Goal: Task Accomplishment & Management: Manage account settings

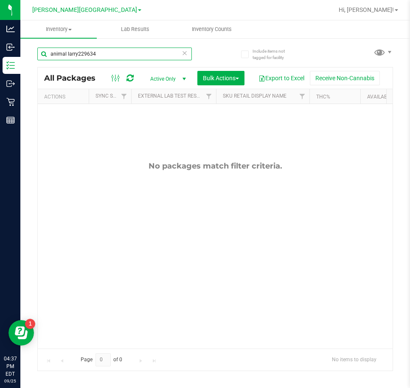
click at [120, 53] on input "animal larry229634" at bounding box center [114, 54] width 154 height 13
type input "a"
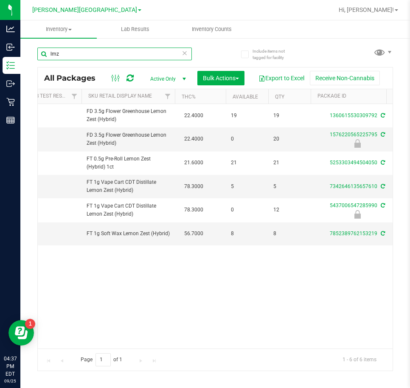
type input "lmz"
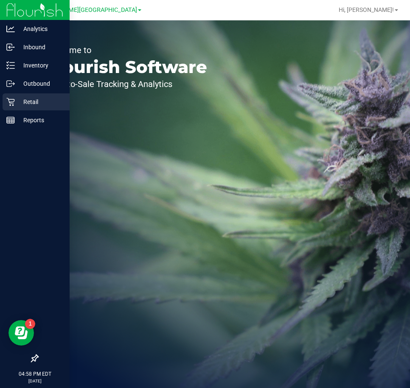
click at [23, 100] on p "Retail" at bounding box center [40, 102] width 51 height 10
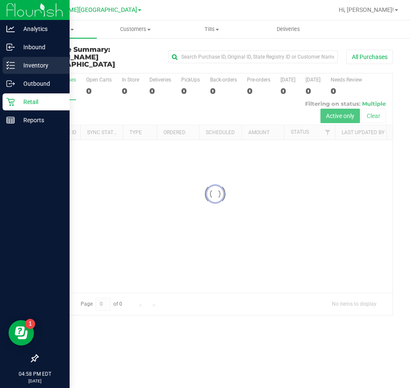
click at [25, 64] on p "Inventory" at bounding box center [40, 65] width 51 height 10
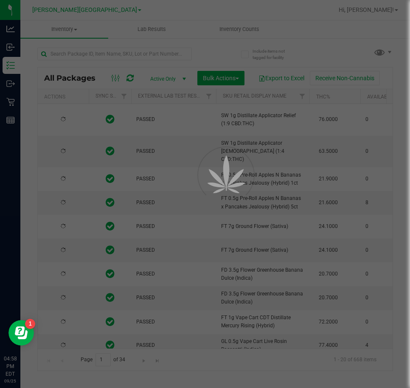
click at [127, 49] on div at bounding box center [205, 194] width 410 height 388
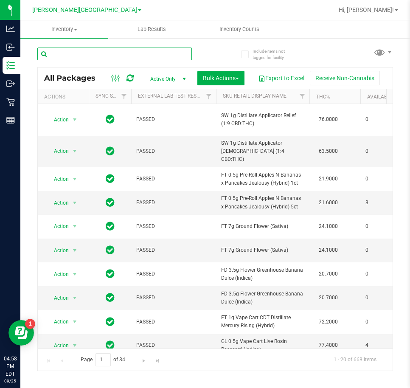
click at [124, 48] on input "text" at bounding box center [114, 54] width 154 height 13
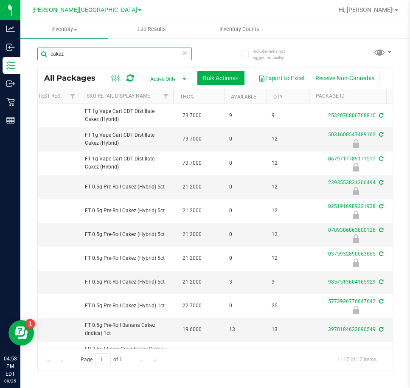
scroll to position [0, 138]
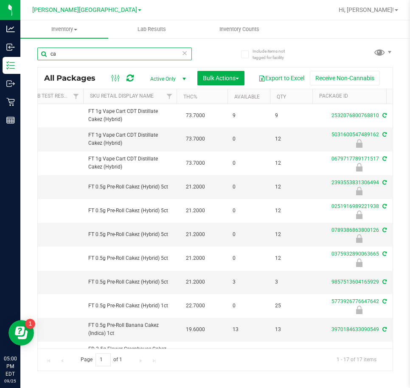
type input "c"
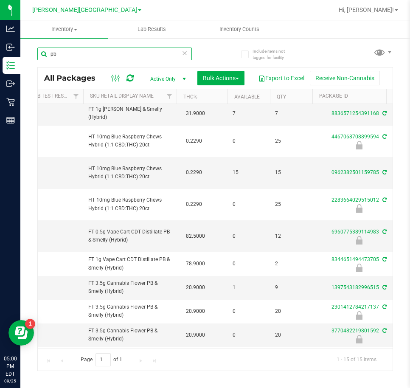
scroll to position [0, 133]
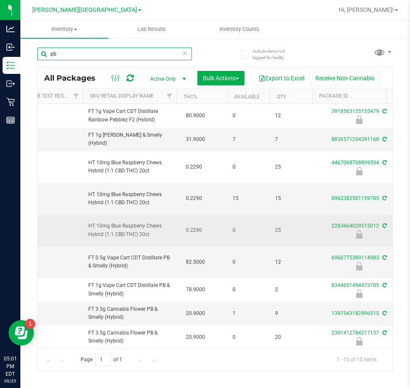
type input "pb"
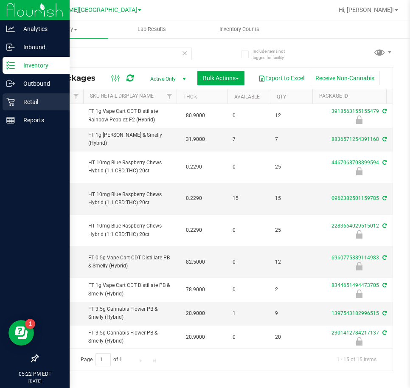
click at [24, 98] on p "Retail" at bounding box center [40, 102] width 51 height 10
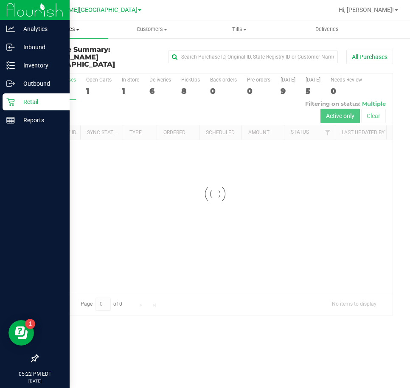
click at [67, 26] on span "Purchases" at bounding box center [64, 29] width 88 height 8
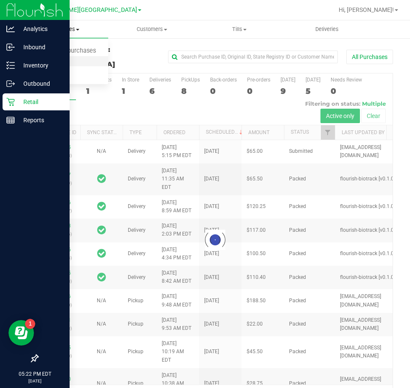
click at [59, 65] on span "Fulfillment" at bounding box center [46, 61] width 53 height 7
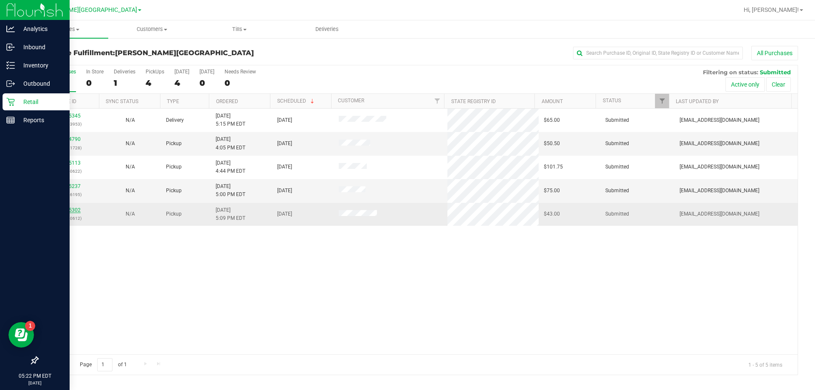
click at [78, 209] on link "12005302" at bounding box center [69, 210] width 24 height 6
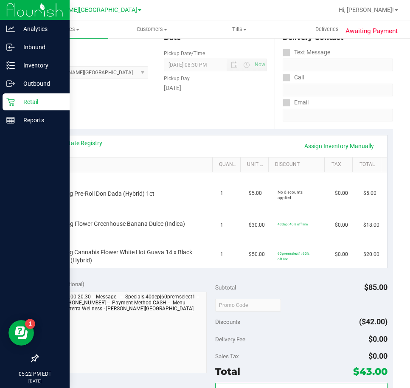
scroll to position [127, 0]
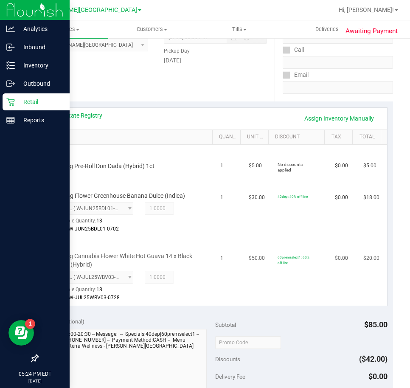
click at [191, 242] on div "FT 3.5g Cannabis Flower White Hot Guava 14 x Black Velvet (Hybrid) 021972559045…" at bounding box center [130, 272] width 162 height 62
click at [193, 242] on div "FT 3.5g Cannabis Flower White Hot Guava 14 x Black Velvet (Hybrid) 021972559045…" at bounding box center [130, 272] width 162 height 62
click at [195, 176] on td "FT 0.5g Pre-Roll Don Dada (Hybrid) 1ct" at bounding box center [130, 161] width 172 height 32
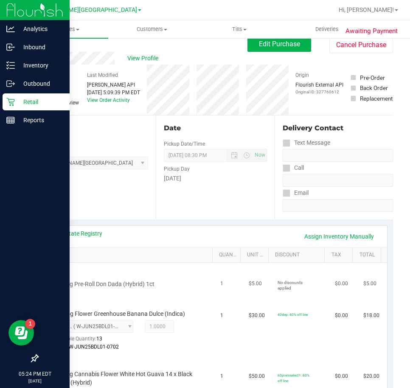
scroll to position [0, 0]
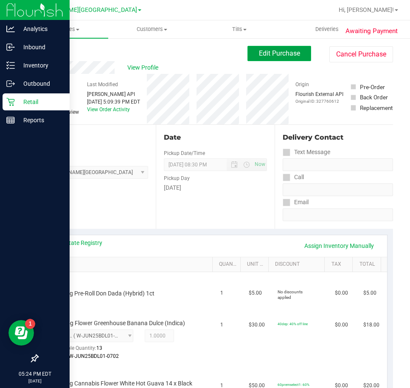
click at [261, 56] on span "Edit Purchase" at bounding box center [279, 53] width 41 height 8
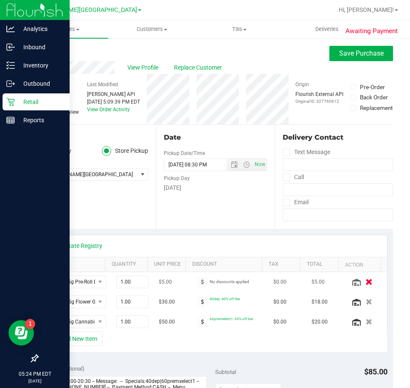
click at [365, 281] on icon "button" at bounding box center [368, 282] width 7 height 6
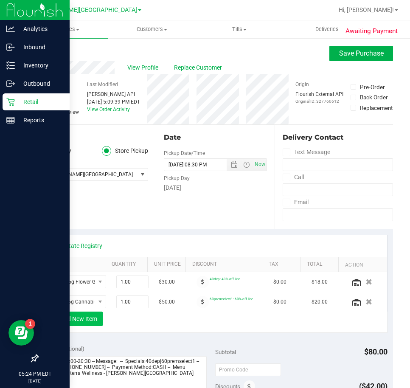
click at [87, 320] on button "+ Add New Item" at bounding box center [76, 319] width 53 height 14
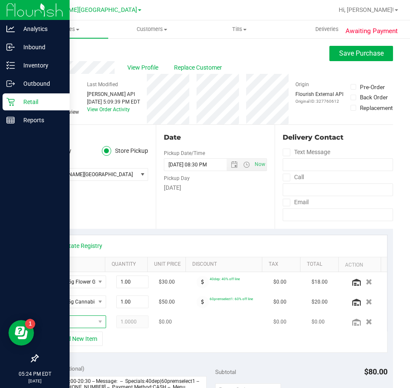
click at [62, 320] on span "NO DATA FOUND" at bounding box center [72, 322] width 46 height 12
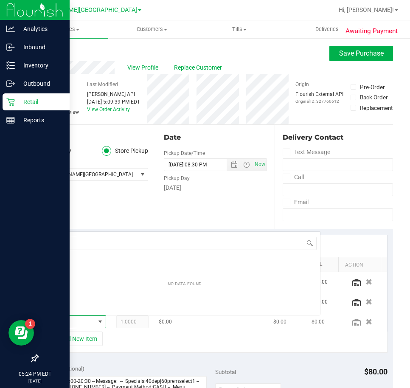
scroll to position [13, 38]
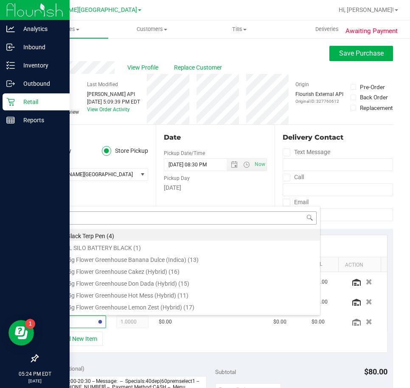
type input "blt"
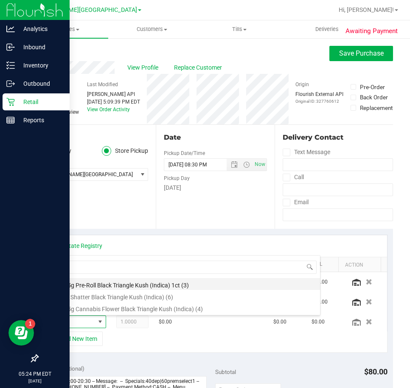
click at [109, 286] on li "FT 0.5g Pre-Roll Black Triangle Kush (Indica) 1ct (3)" at bounding box center [184, 284] width 271 height 12
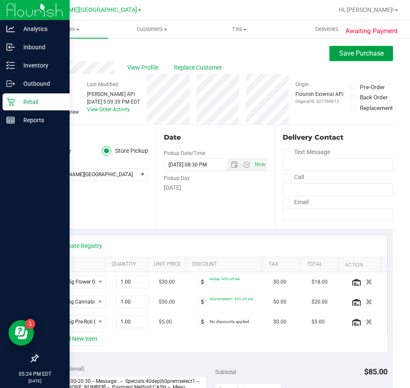
click at [339, 57] on span "Save Purchase" at bounding box center [361, 53] width 45 height 8
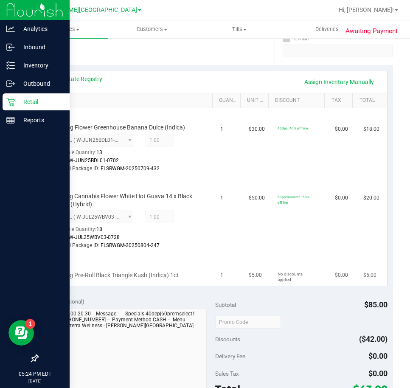
scroll to position [170, 0]
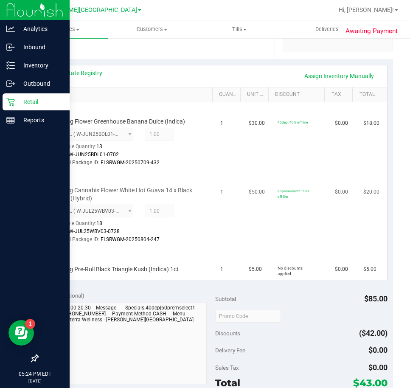
click at [215, 235] on td "1" at bounding box center [229, 209] width 28 height 77
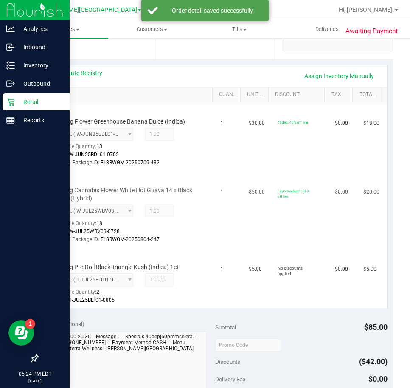
click at [244, 233] on td "$50.00" at bounding box center [258, 209] width 28 height 77
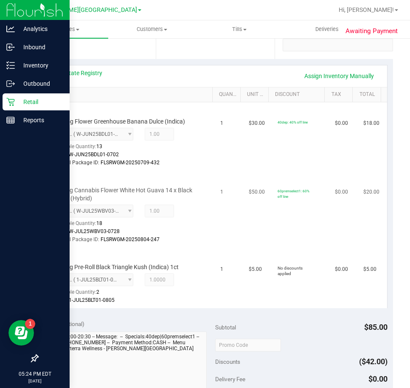
click at [244, 246] on td "$50.00" at bounding box center [258, 209] width 28 height 77
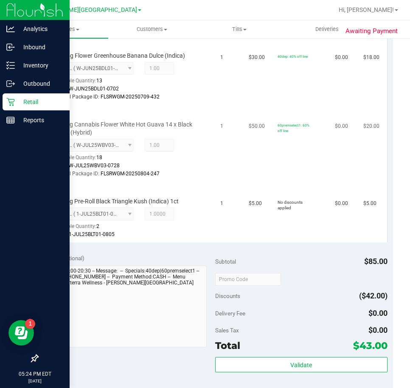
scroll to position [340, 0]
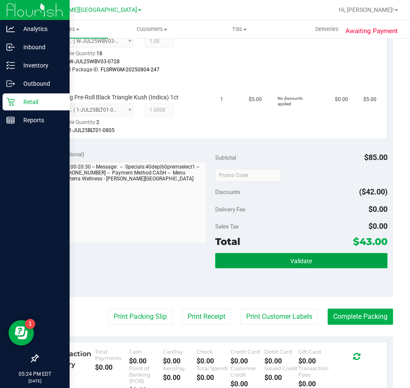
click at [247, 259] on button "Validate" at bounding box center [301, 260] width 172 height 15
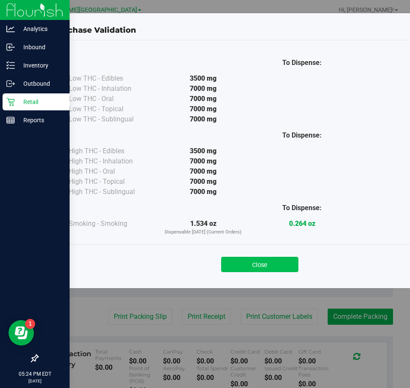
click at [242, 260] on button "Close" at bounding box center [259, 264] width 77 height 15
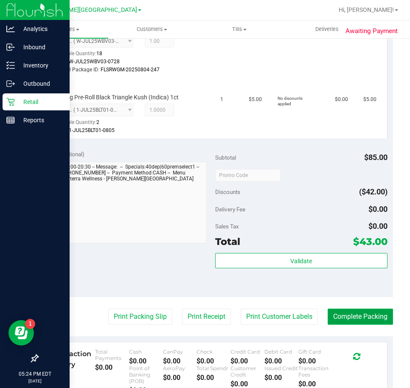
click at [370, 313] on button "Complete Packing" at bounding box center [360, 317] width 65 height 16
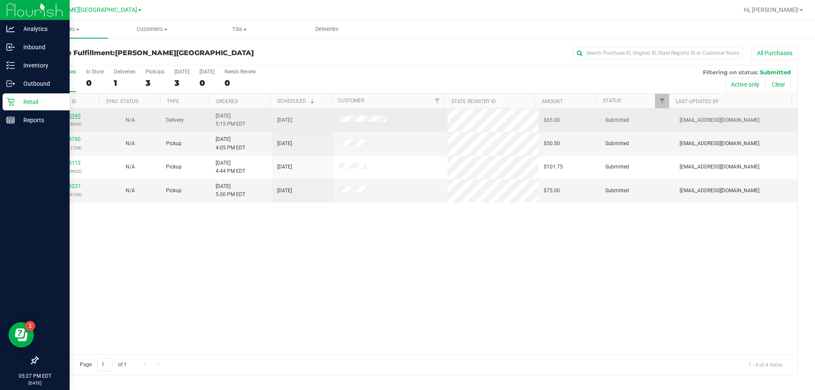
click at [74, 116] on link "12005345" at bounding box center [69, 116] width 24 height 6
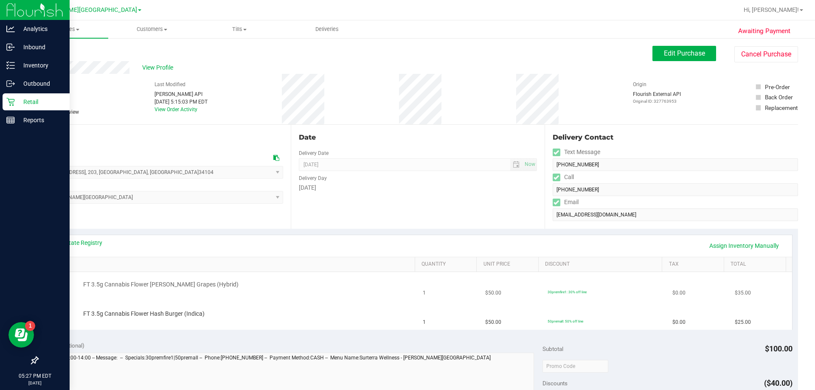
click at [280, 295] on td "FT 3.5g Cannabis Flower [PERSON_NAME] Grapes (Hybrid)" at bounding box center [231, 286] width 374 height 29
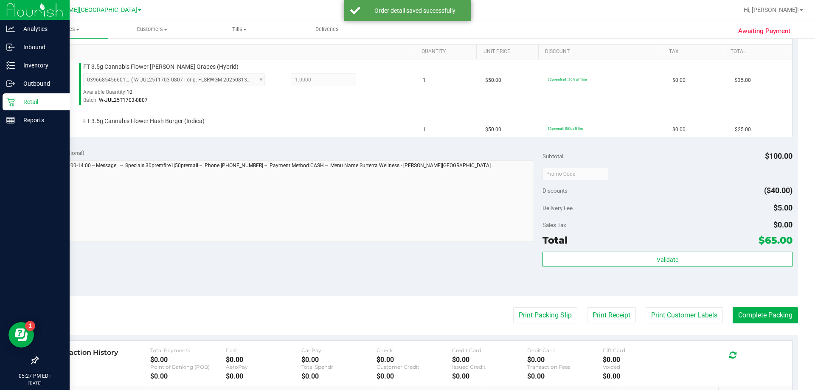
scroll to position [215, 0]
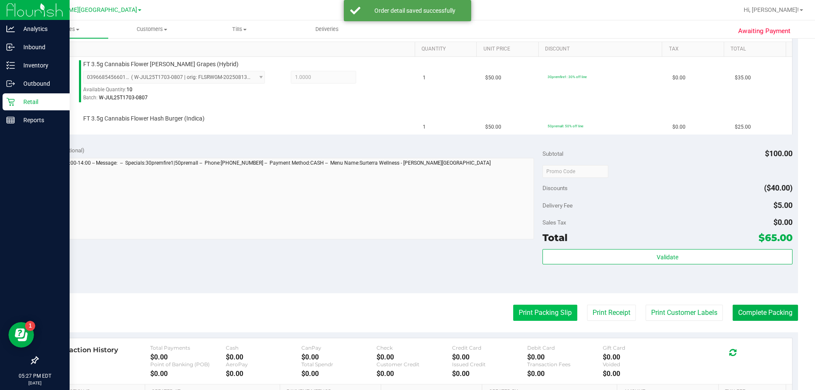
click at [410, 305] on button "Print Packing Slip" at bounding box center [545, 313] width 64 height 16
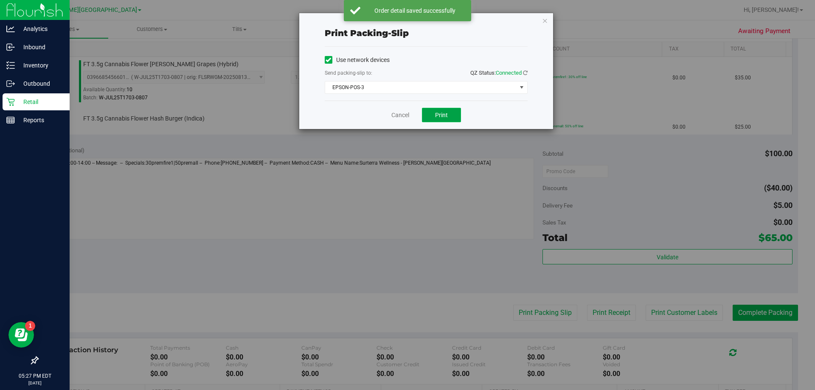
click at [410, 115] on button "Print" at bounding box center [441, 115] width 39 height 14
click at [396, 115] on link "Cancel" at bounding box center [400, 115] width 18 height 9
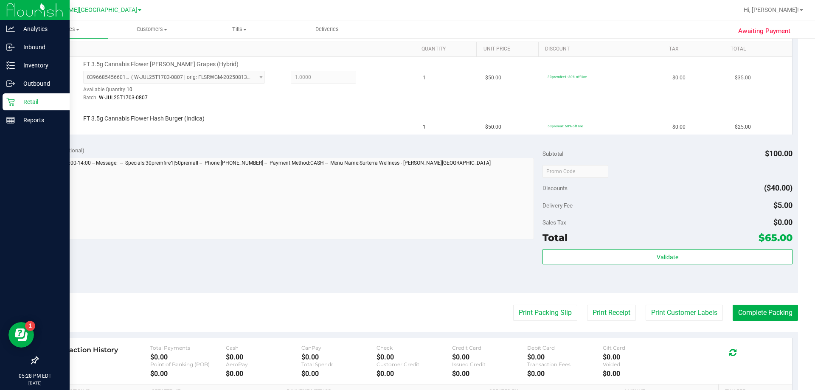
click at [259, 92] on div "Available Quantity: 10" at bounding box center [178, 92] width 191 height 17
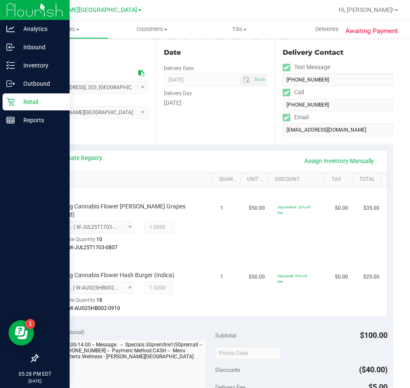
scroll to position [0, 0]
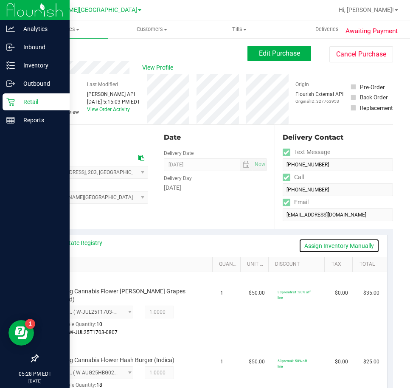
click at [307, 244] on link "Assign Inventory Manually" at bounding box center [339, 246] width 81 height 14
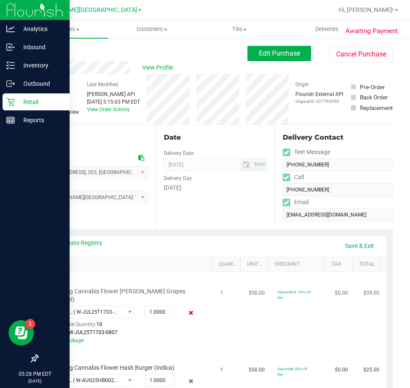
click at [187, 308] on icon at bounding box center [191, 313] width 9 height 10
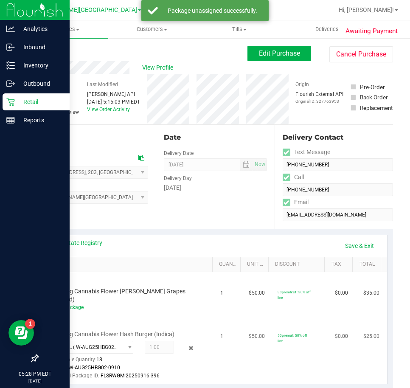
scroll to position [42, 0]
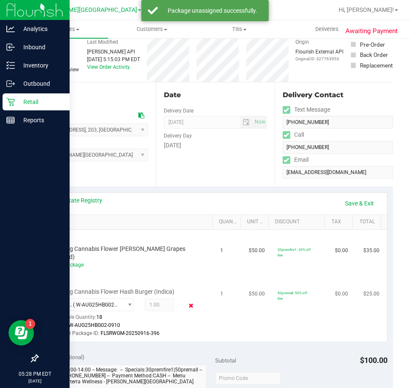
click at [187, 301] on icon at bounding box center [191, 306] width 9 height 10
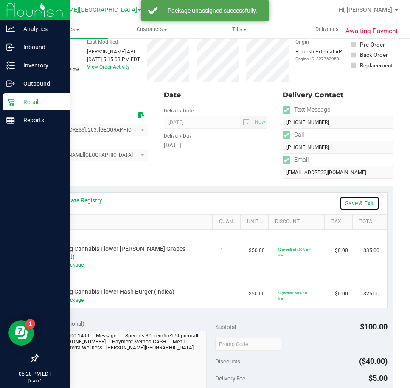
click at [344, 202] on link "Save & Exit" at bounding box center [360, 203] width 40 height 14
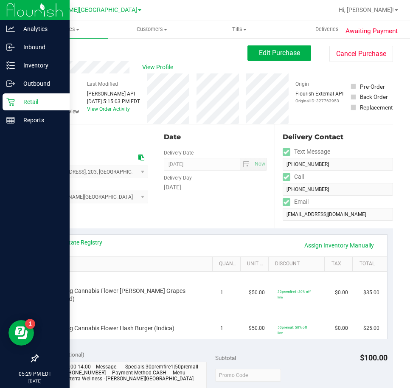
scroll to position [0, 0]
click at [47, 49] on link "Back" at bounding box center [43, 51] width 13 height 6
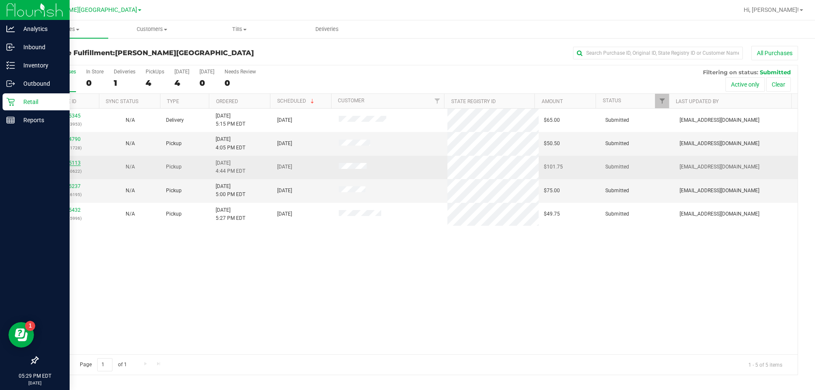
click at [73, 163] on link "12005113" at bounding box center [69, 163] width 24 height 6
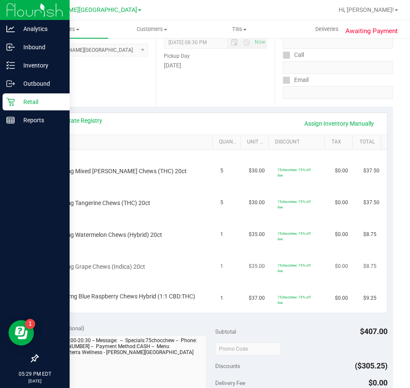
scroll to position [127, 0]
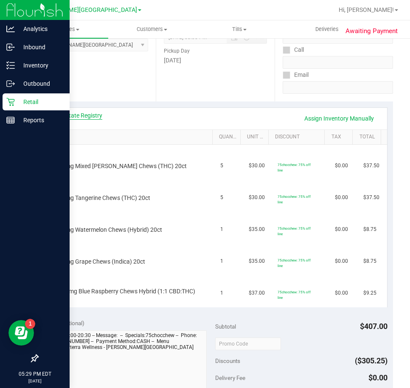
click at [92, 115] on link "View State Registry" at bounding box center [76, 115] width 51 height 8
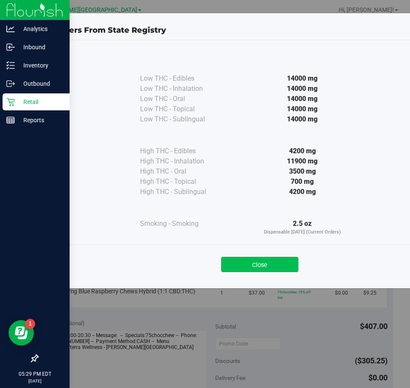
click at [280, 263] on button "Close" at bounding box center [259, 264] width 77 height 15
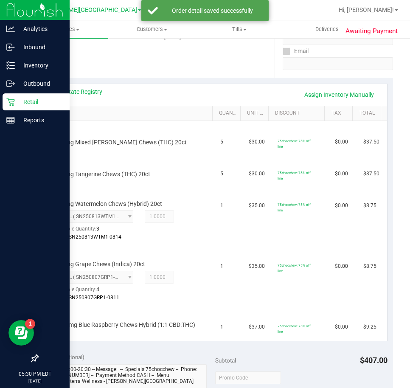
scroll to position [159, 0]
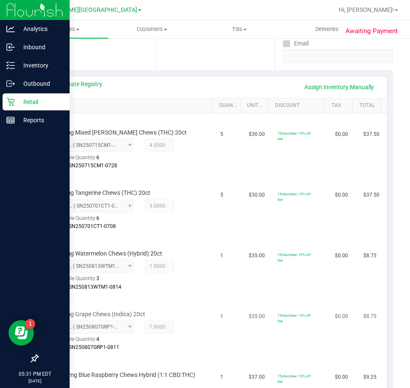
click at [203, 343] on div "HT 5mg Grape Chews (Indica) 20ct 3070267081662563 ( SN250807GRP1-0811 | orig: F…" at bounding box center [130, 325] width 162 height 53
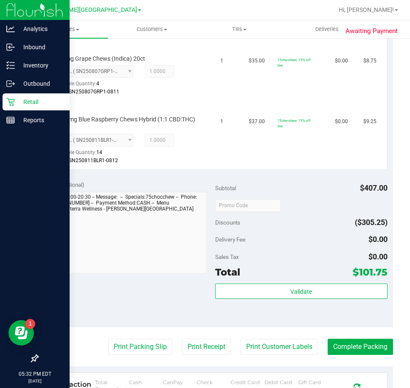
scroll to position [430, 0]
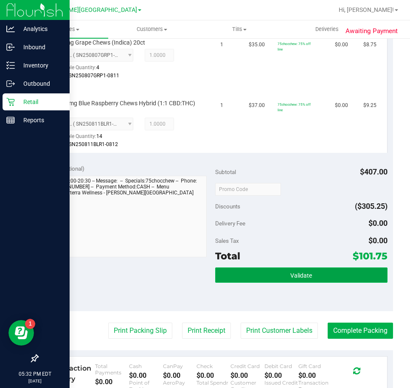
click at [290, 272] on span "Validate" at bounding box center [301, 275] width 22 height 7
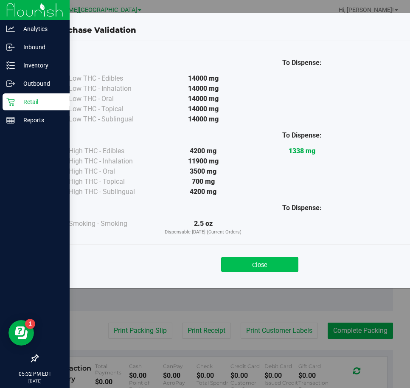
click at [253, 259] on button "Close" at bounding box center [259, 264] width 77 height 15
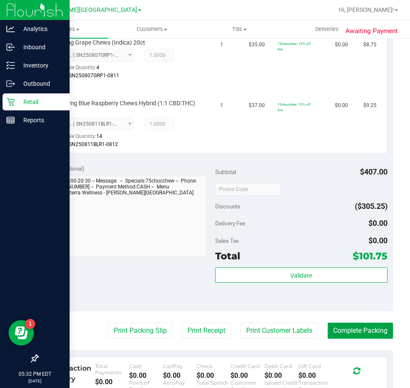
click at [341, 326] on button "Complete Packing" at bounding box center [360, 331] width 65 height 16
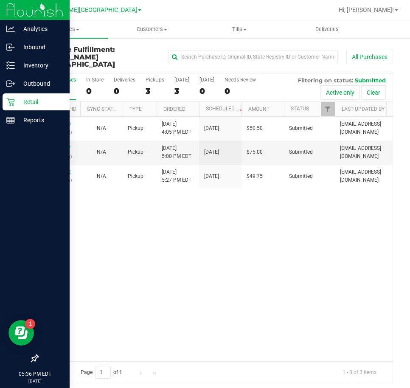
click at [386, 35] on ul "Purchases Summary of purchases Fulfillment All purchases Customers All customer…" at bounding box center [225, 29] width 410 height 18
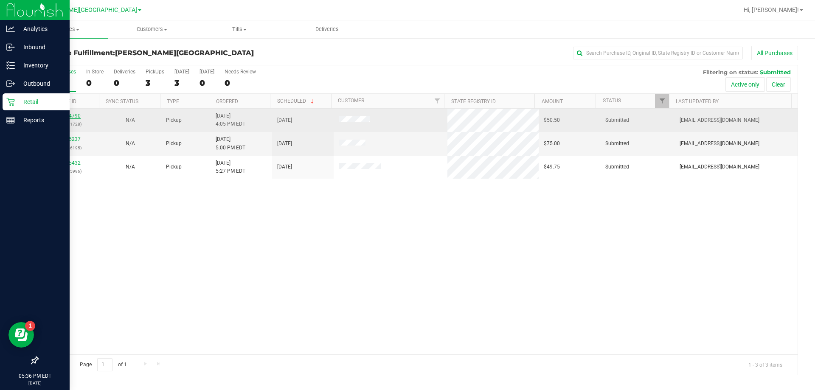
click at [71, 118] on link "12004790" at bounding box center [69, 116] width 24 height 6
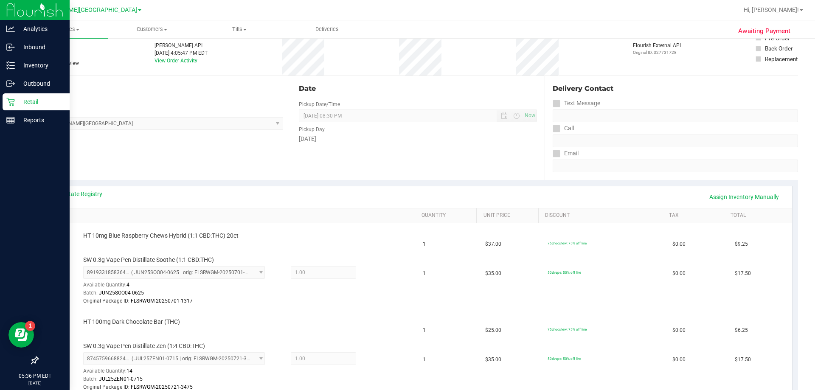
scroll to position [170, 0]
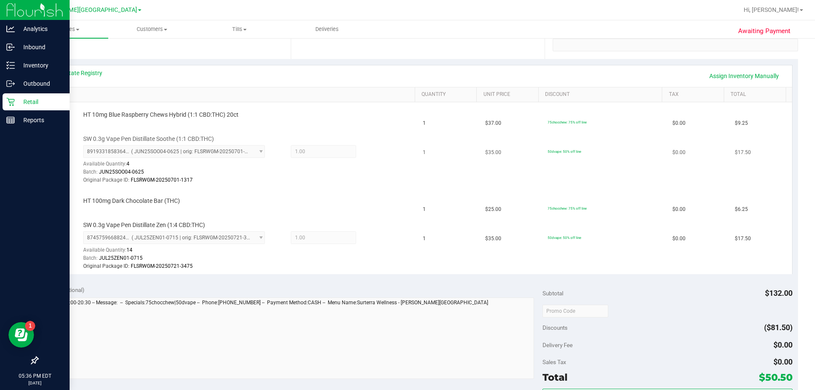
click at [363, 185] on div at bounding box center [247, 184] width 328 height 0
click at [367, 182] on div "Original Package ID: FLSRWGM-20250701-1317" at bounding box center [247, 180] width 328 height 8
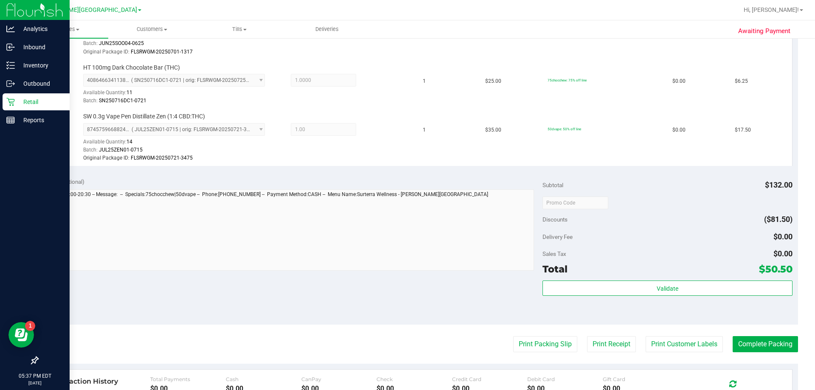
scroll to position [314, 0]
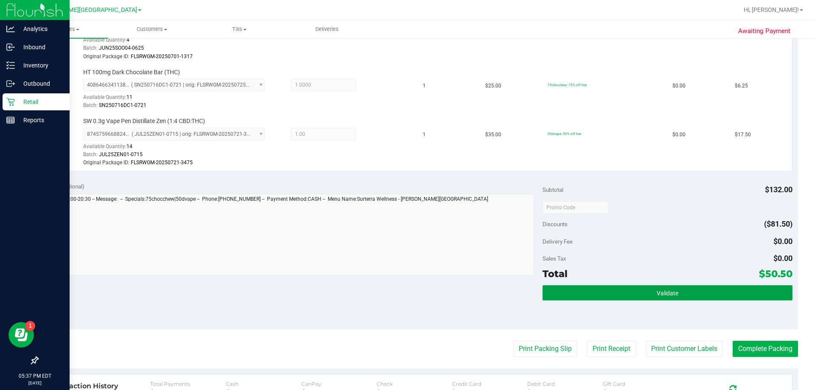
click at [410, 288] on button "Validate" at bounding box center [667, 292] width 250 height 15
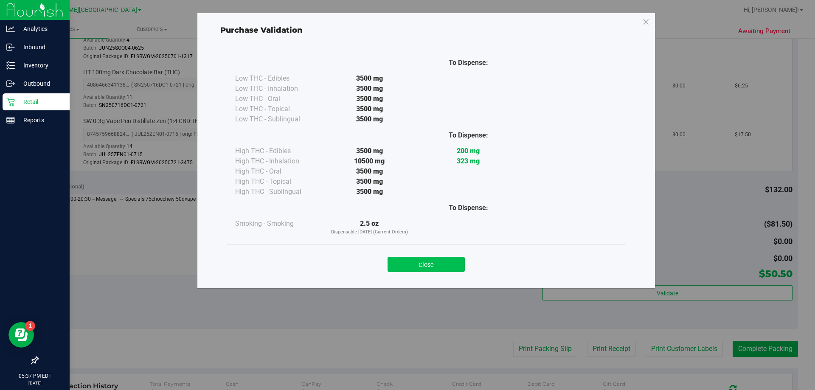
click at [410, 260] on button "Close" at bounding box center [426, 264] width 77 height 15
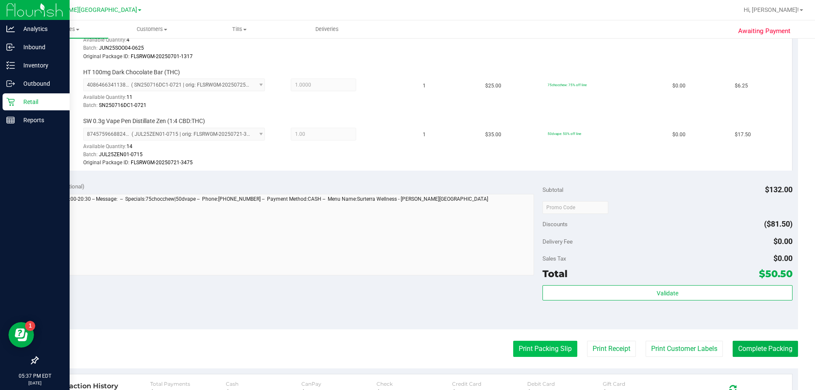
click at [410, 351] on button "Print Packing Slip" at bounding box center [545, 349] width 64 height 16
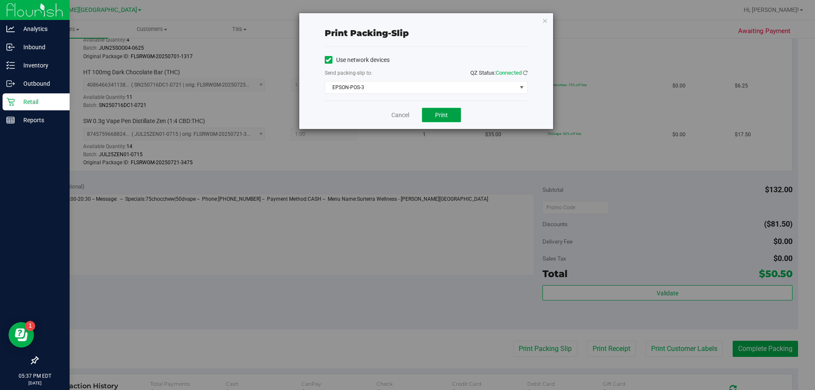
click at [410, 110] on button "Print" at bounding box center [441, 115] width 39 height 14
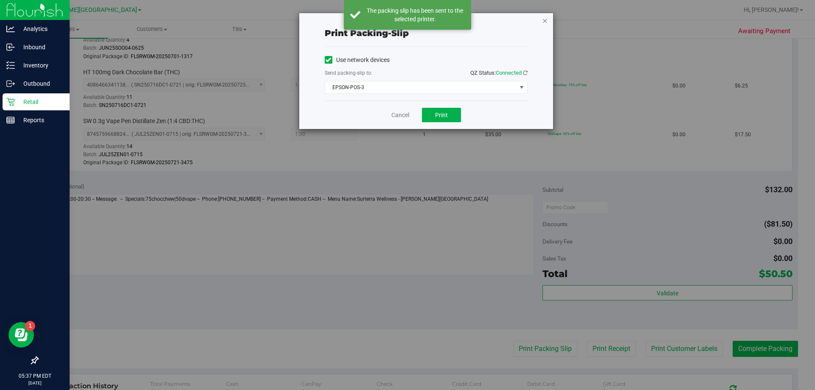
click at [410, 20] on icon "button" at bounding box center [545, 20] width 6 height 10
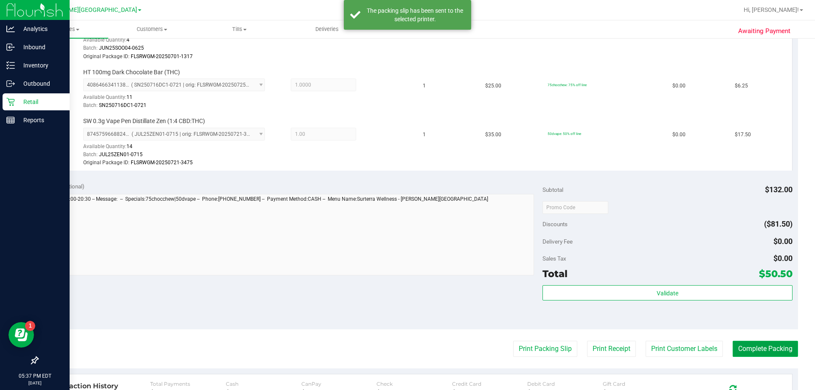
click at [410, 348] on button "Complete Packing" at bounding box center [765, 349] width 65 height 16
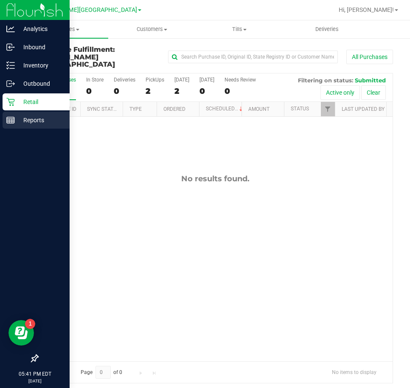
drag, startPoint x: 0, startPoint y: 115, endPoint x: 6, endPoint y: 123, distance: 9.1
click at [14, 68] on icon at bounding box center [10, 65] width 8 height 8
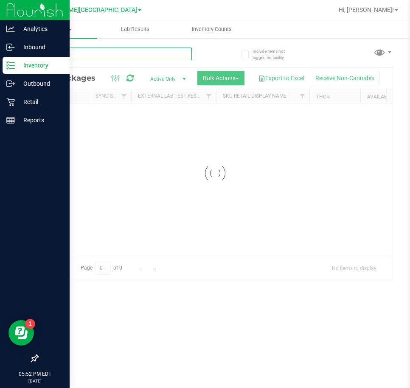
click at [92, 52] on input "text" at bounding box center [114, 54] width 154 height 13
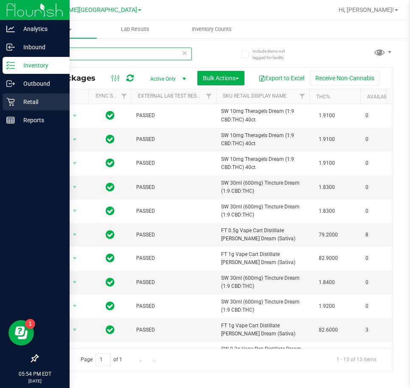
type input "dream"
click at [14, 99] on icon at bounding box center [10, 102] width 8 height 8
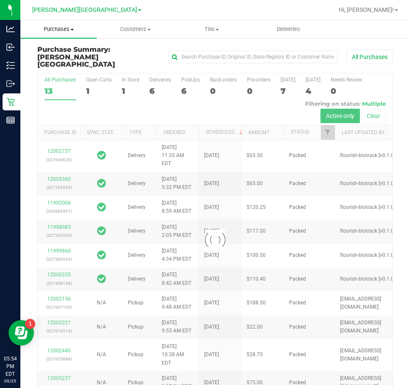
click at [77, 37] on uib-tab-heading "Purchases Summary of purchases Fulfillment All purchases" at bounding box center [58, 29] width 76 height 18
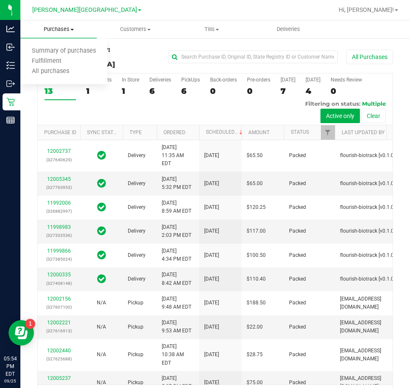
click at [48, 59] on span "Fulfillment" at bounding box center [46, 61] width 53 height 7
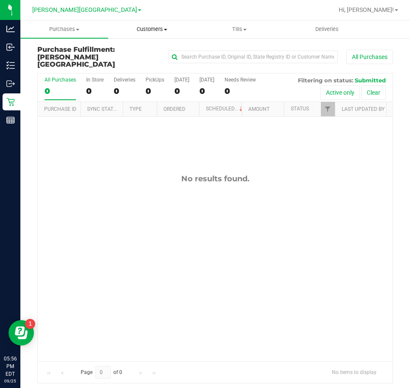
click at [144, 28] on span "Customers" at bounding box center [152, 29] width 87 height 8
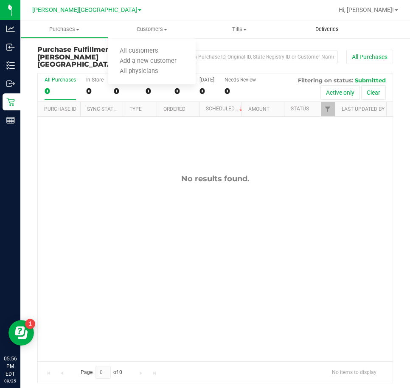
click at [327, 25] on span "Deliveries" at bounding box center [327, 29] width 46 height 8
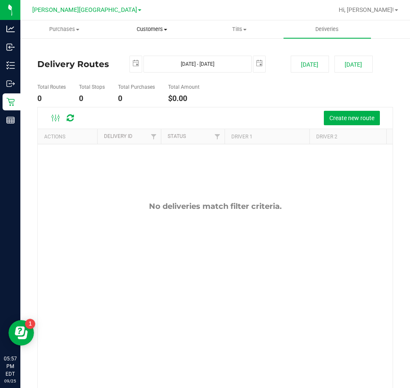
click at [143, 31] on span "Customers" at bounding box center [152, 29] width 87 height 8
click at [142, 50] on span "All customers" at bounding box center [138, 51] width 61 height 7
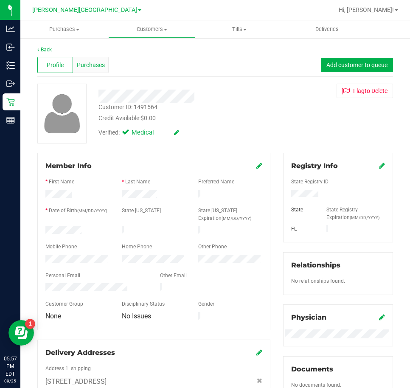
click at [98, 68] on span "Purchases" at bounding box center [91, 65] width 28 height 9
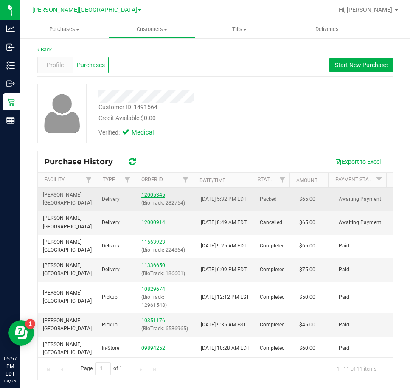
click at [147, 194] on link "12005345" at bounding box center [153, 195] width 24 height 6
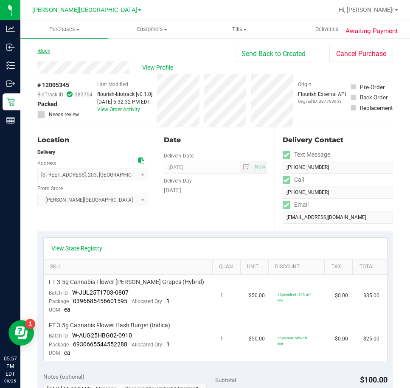
click at [45, 50] on link "Back" at bounding box center [43, 51] width 13 height 6
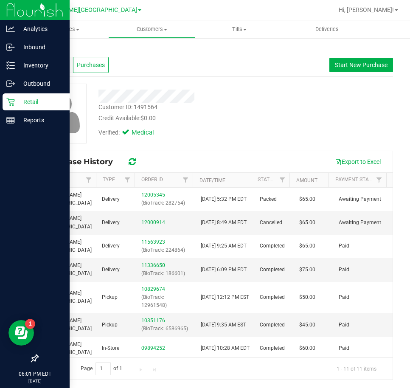
click at [13, 101] on icon at bounding box center [10, 102] width 8 height 8
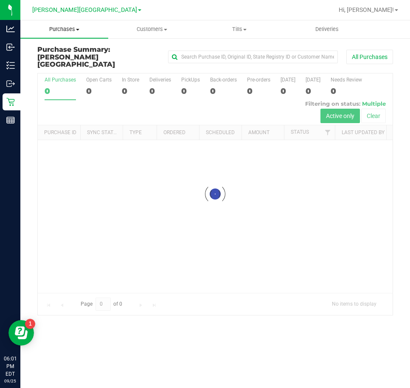
click at [84, 32] on span "Purchases" at bounding box center [64, 29] width 88 height 8
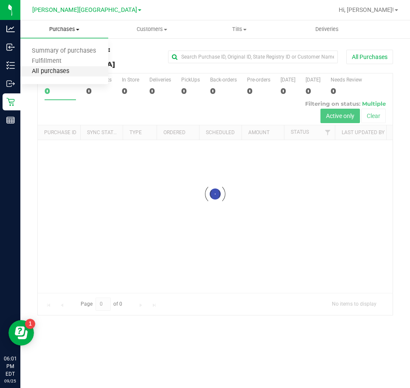
click at [56, 68] on span "All purchases" at bounding box center [50, 71] width 60 height 7
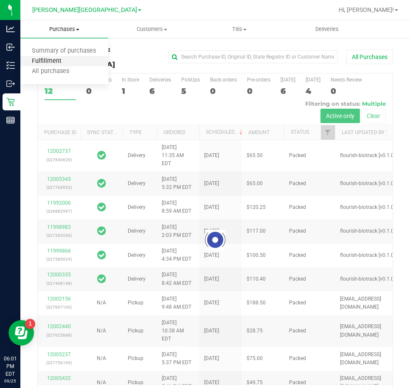
click at [53, 60] on span "Fulfillment" at bounding box center [46, 61] width 53 height 7
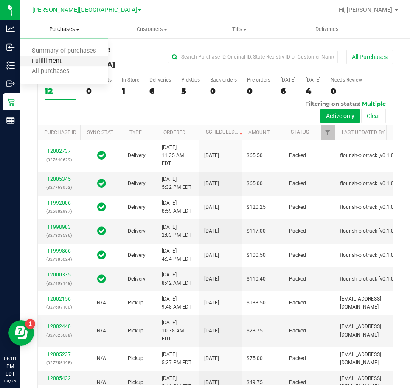
click at [56, 58] on span "Fulfillment" at bounding box center [46, 61] width 53 height 7
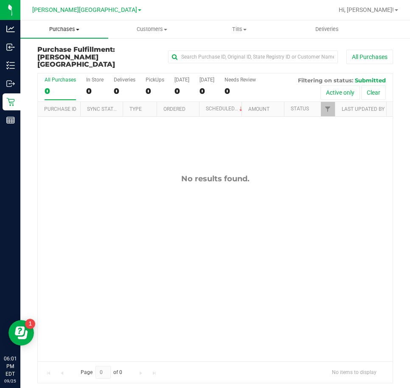
click at [74, 30] on span "Purchases" at bounding box center [64, 29] width 88 height 8
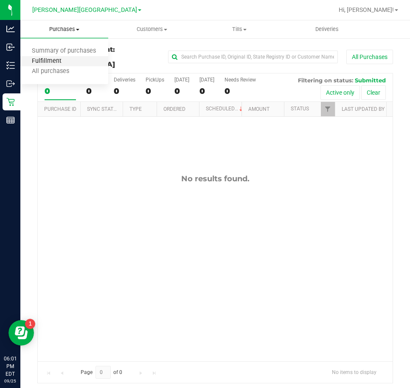
click at [67, 61] on span "Fulfillment" at bounding box center [46, 61] width 53 height 7
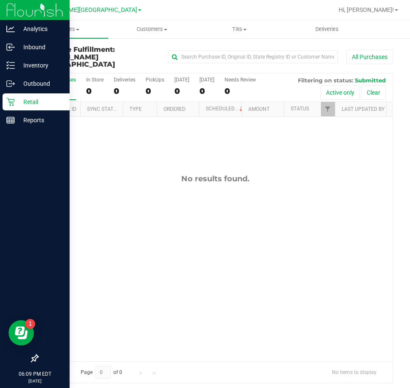
click at [6, 98] on div "Retail" at bounding box center [36, 101] width 67 height 17
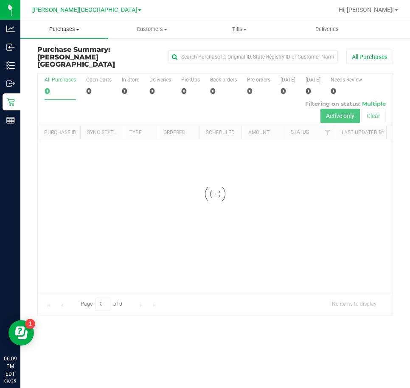
click at [65, 31] on span "Purchases" at bounding box center [64, 29] width 88 height 8
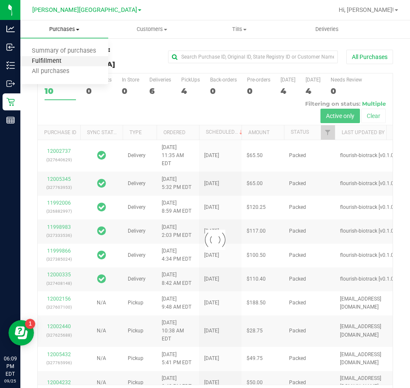
click at [61, 61] on span "Fulfillment" at bounding box center [46, 61] width 53 height 7
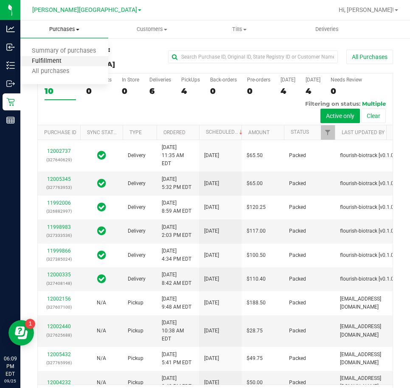
click at [58, 59] on span "Fulfillment" at bounding box center [46, 61] width 53 height 7
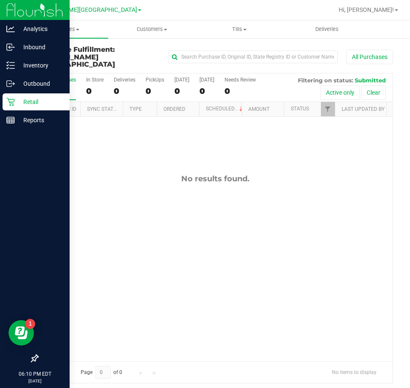
click at [12, 103] on icon at bounding box center [10, 102] width 8 height 8
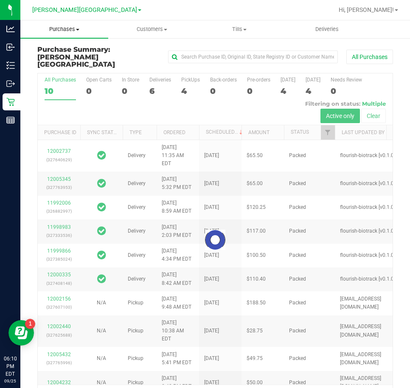
click at [68, 28] on span "Purchases" at bounding box center [64, 29] width 88 height 8
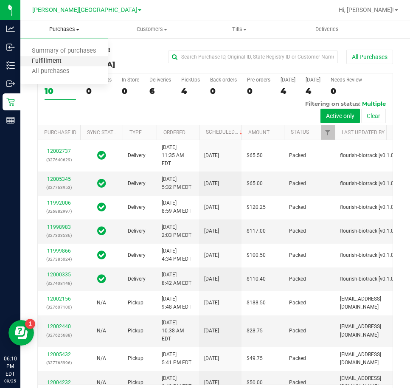
click at [51, 60] on span "Fulfillment" at bounding box center [46, 61] width 53 height 7
